Goal: Navigation & Orientation: Find specific page/section

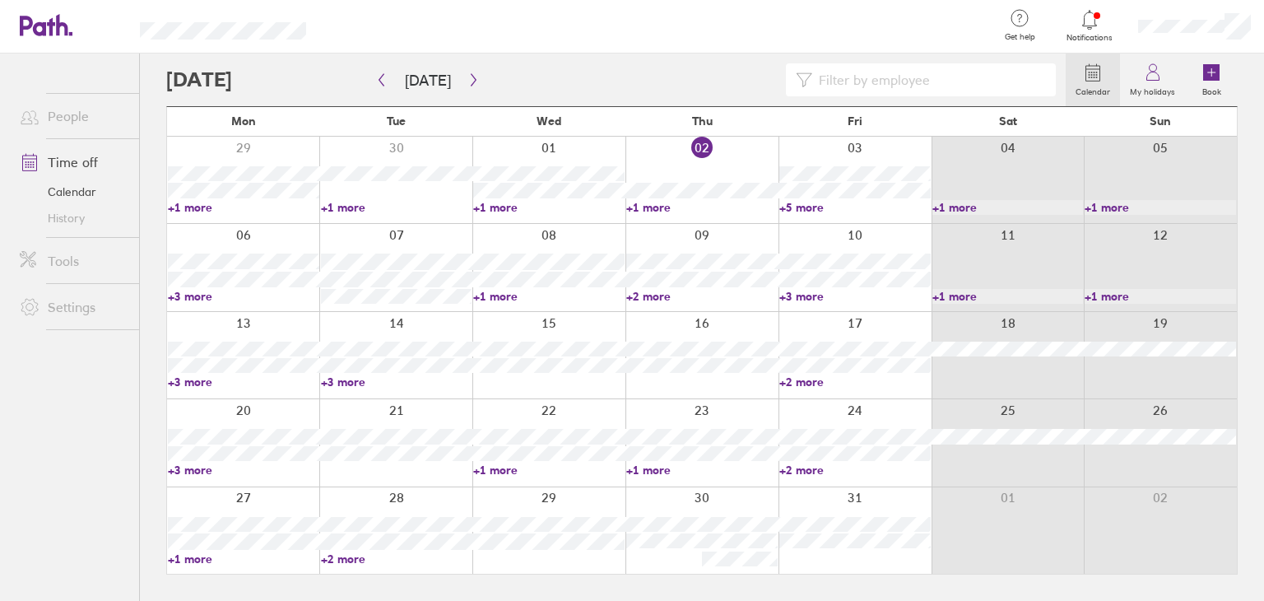
click at [491, 468] on link "+1 more" at bounding box center [548, 469] width 151 height 15
click at [630, 472] on link "+1 more" at bounding box center [701, 469] width 151 height 15
click at [640, 465] on link "+1 more" at bounding box center [701, 469] width 151 height 15
click at [813, 379] on link "+2 more" at bounding box center [854, 381] width 151 height 15
click at [811, 374] on link "+2 more" at bounding box center [854, 381] width 151 height 15
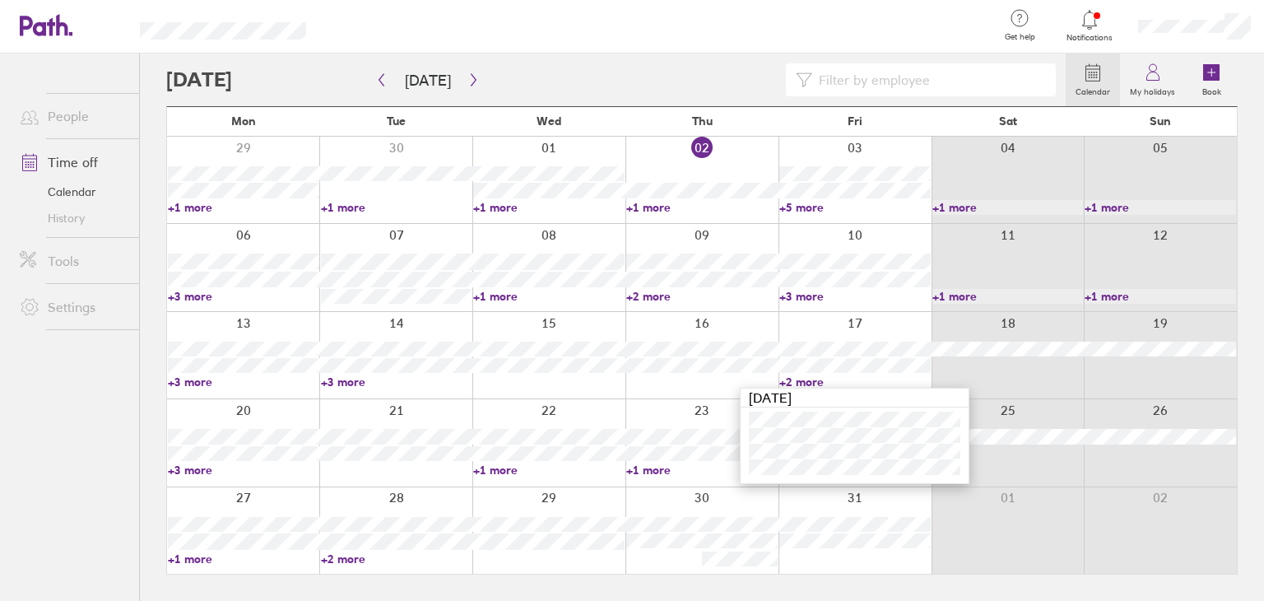
click at [813, 376] on link "+2 more" at bounding box center [854, 381] width 151 height 15
click at [799, 463] on link "+2 more" at bounding box center [854, 469] width 151 height 15
click at [810, 385] on link "+2 more" at bounding box center [854, 381] width 151 height 15
click at [810, 345] on div "13 14 15 16 17 18 19 +3 more +3 more +2 more" at bounding box center [702, 351] width 1070 height 79
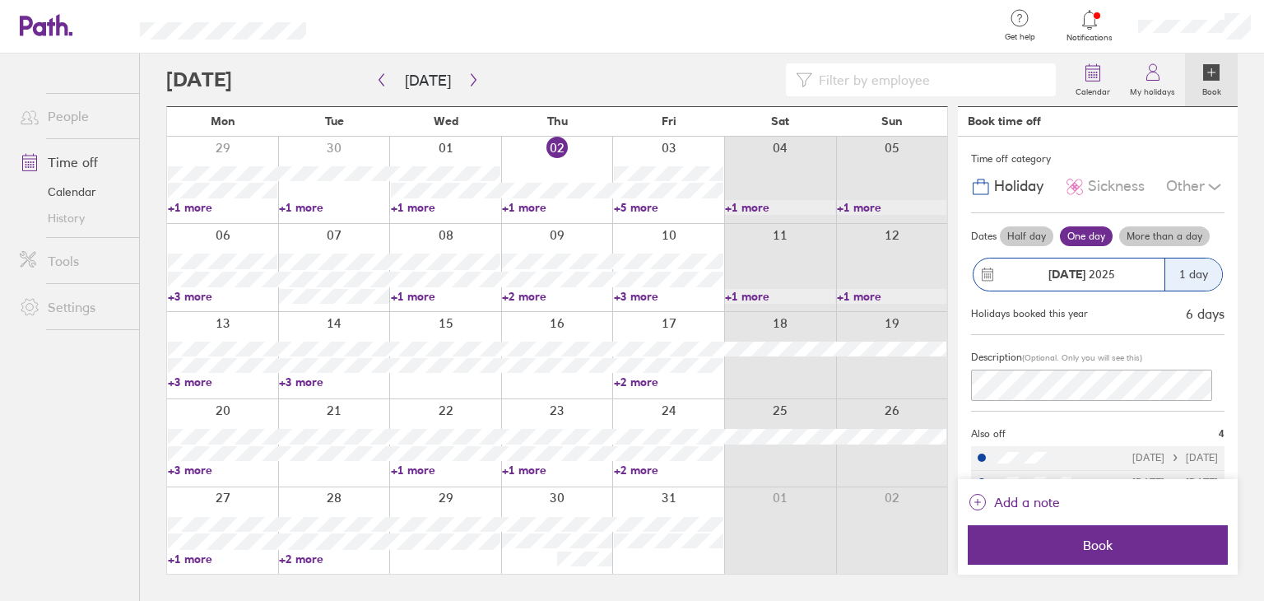
drag, startPoint x: 49, startPoint y: 195, endPoint x: 43, endPoint y: 205, distance: 11.4
click at [49, 196] on link "Calendar" at bounding box center [73, 192] width 132 height 26
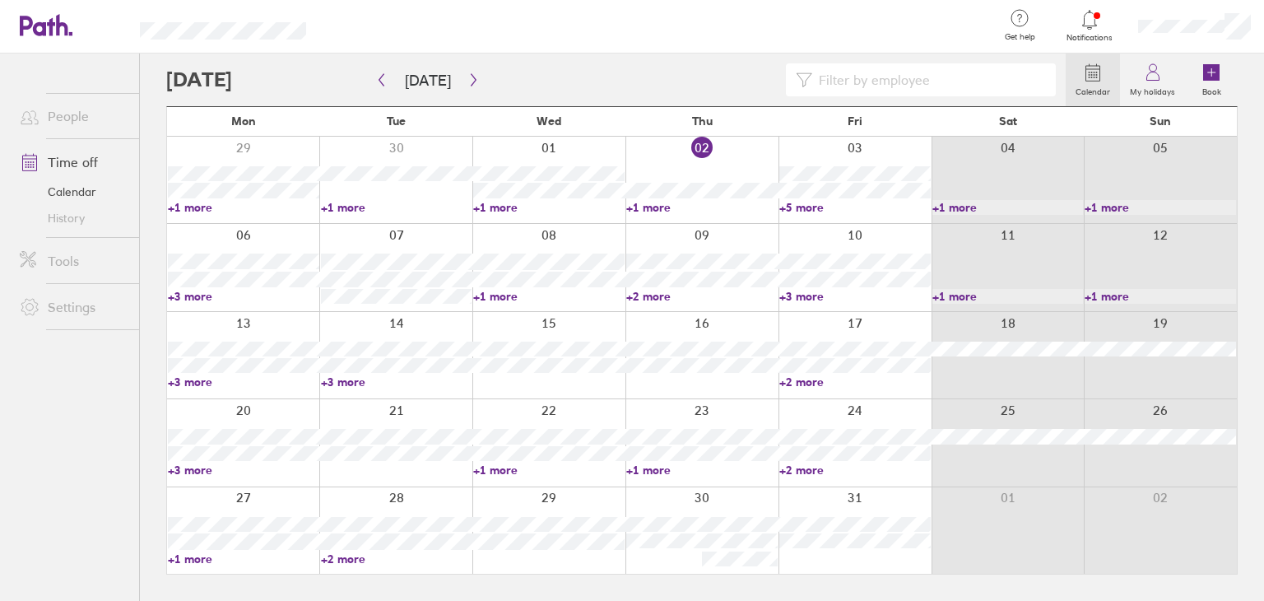
click at [67, 174] on link "Time off" at bounding box center [73, 162] width 132 height 33
click at [505, 466] on link "+1 more" at bounding box center [548, 469] width 151 height 15
click at [647, 473] on link "+1 more" at bounding box center [701, 469] width 151 height 15
click at [643, 467] on link "+1 more" at bounding box center [701, 469] width 151 height 15
click at [786, 471] on link "+2 more" at bounding box center [854, 469] width 151 height 15
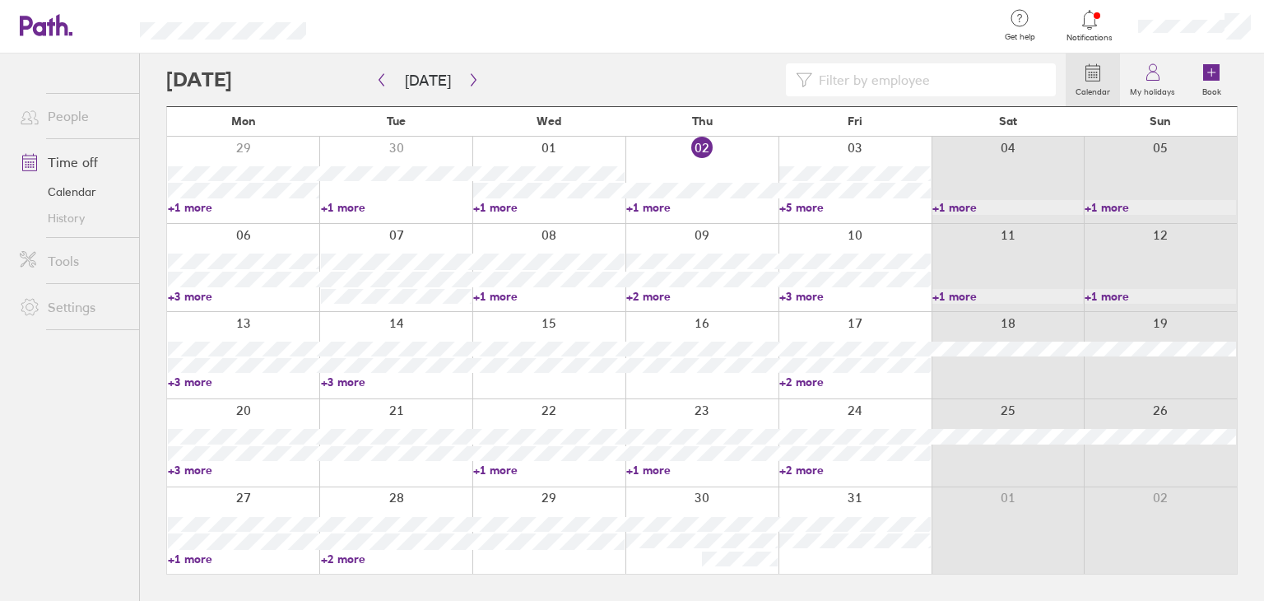
click at [784, 470] on link "+2 more" at bounding box center [854, 469] width 151 height 15
click at [1094, 26] on icon at bounding box center [1089, 19] width 14 height 19
